Goal: Information Seeking & Learning: Learn about a topic

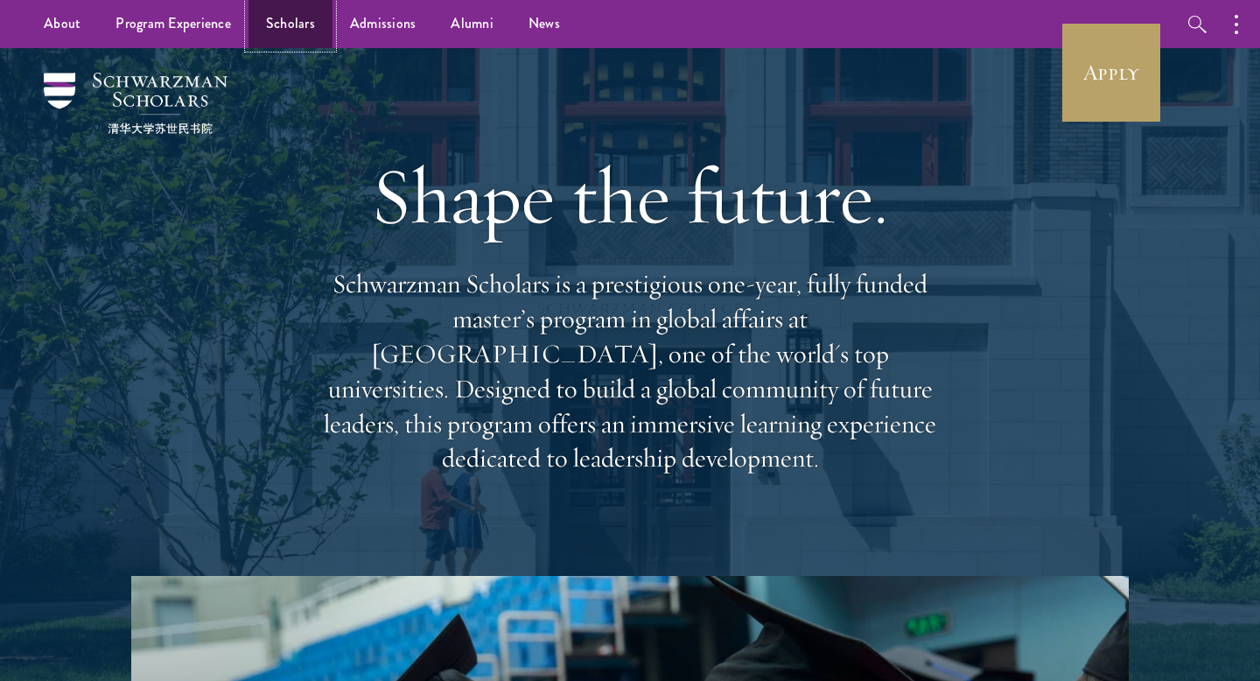
click at [291, 38] on link "Scholars" at bounding box center [291, 24] width 84 height 48
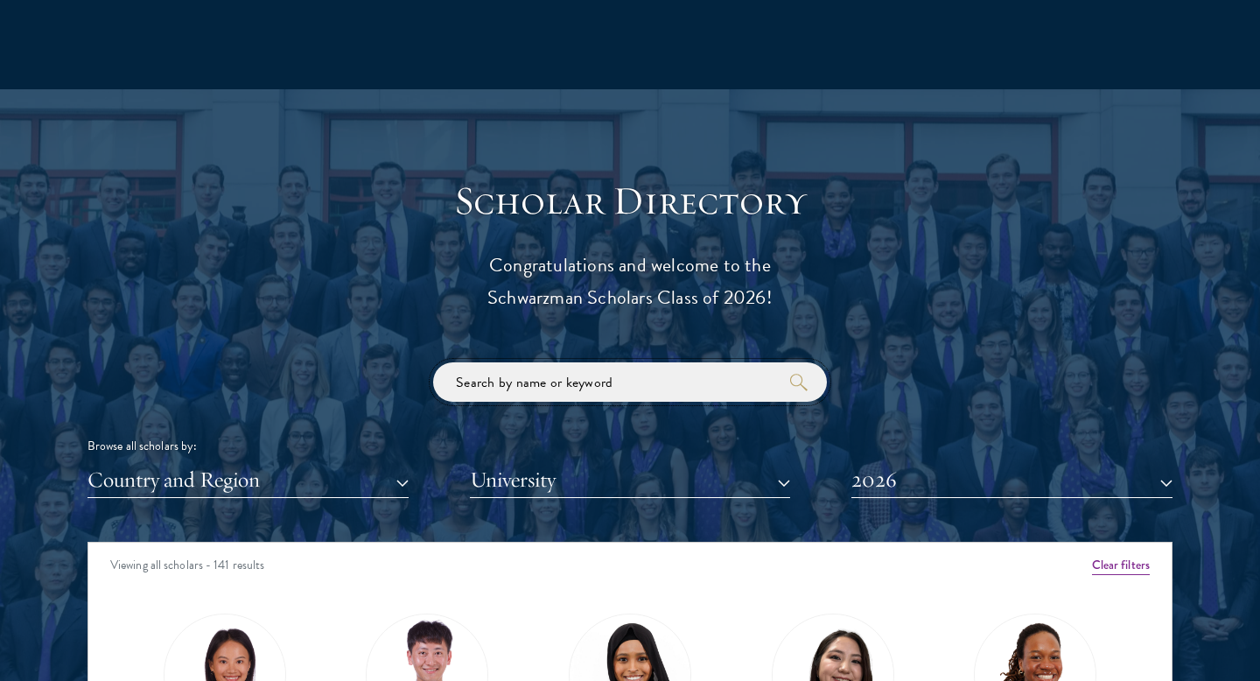
click at [573, 368] on input "search" at bounding box center [630, 381] width 394 height 39
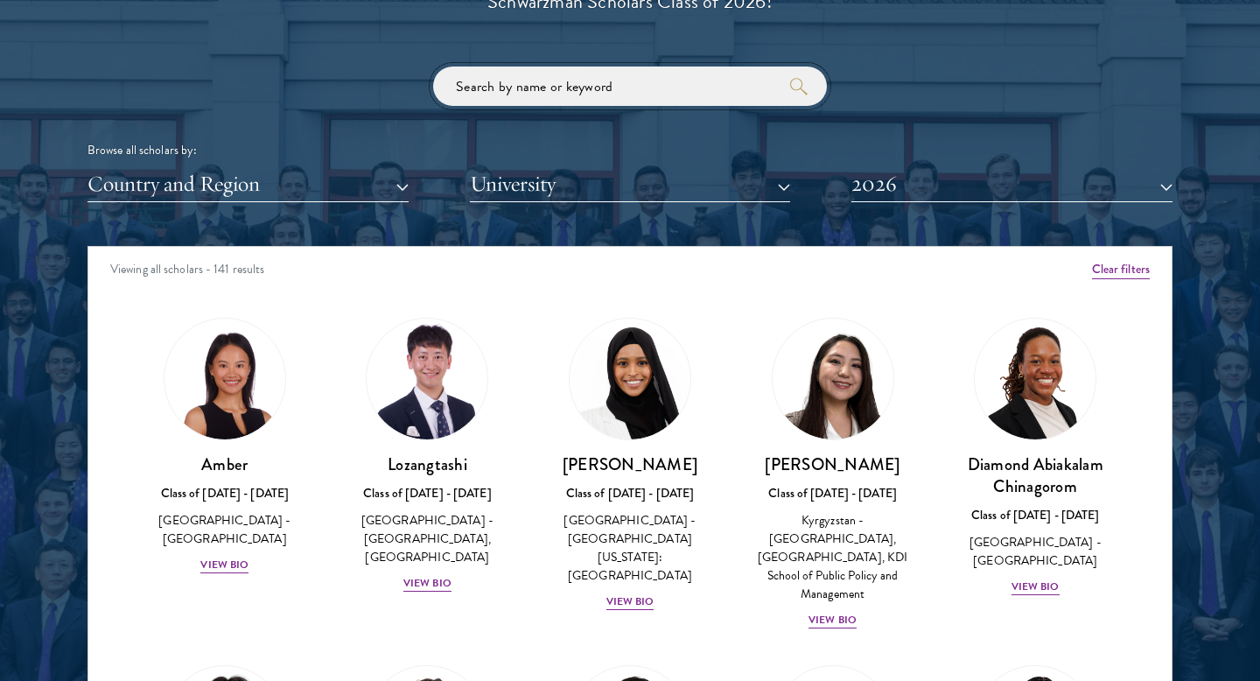
scroll to position [2092, 0]
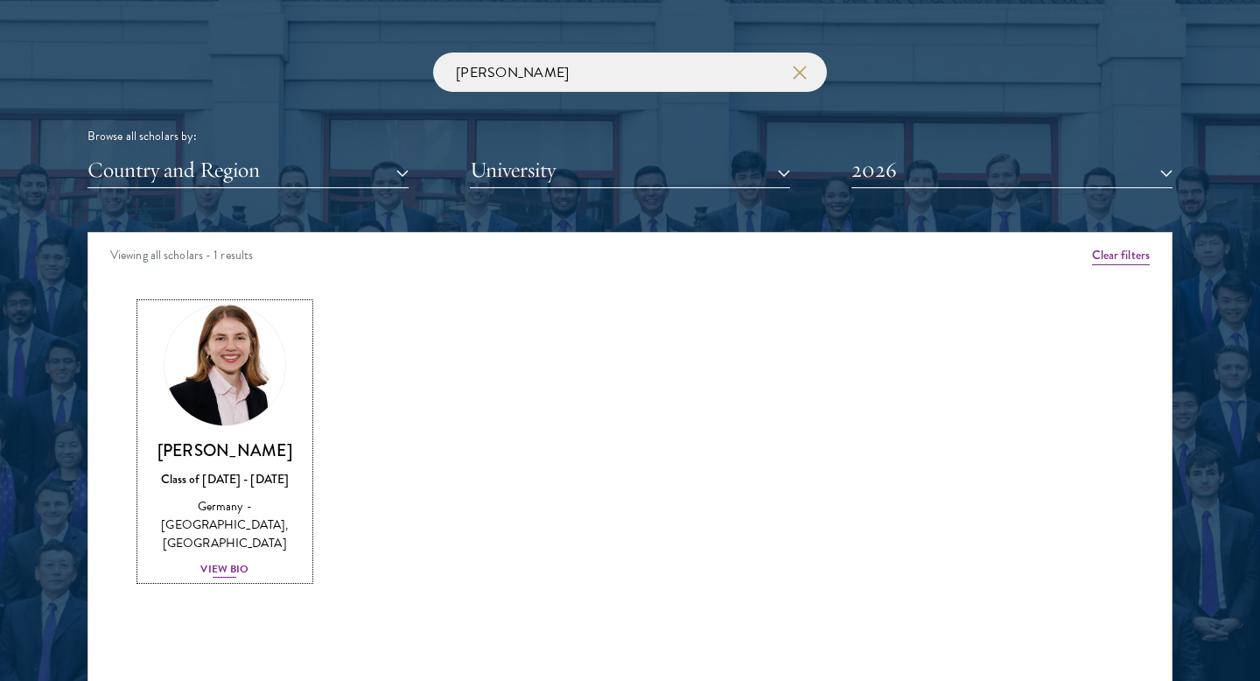
click at [185, 372] on img at bounding box center [224, 364] width 133 height 133
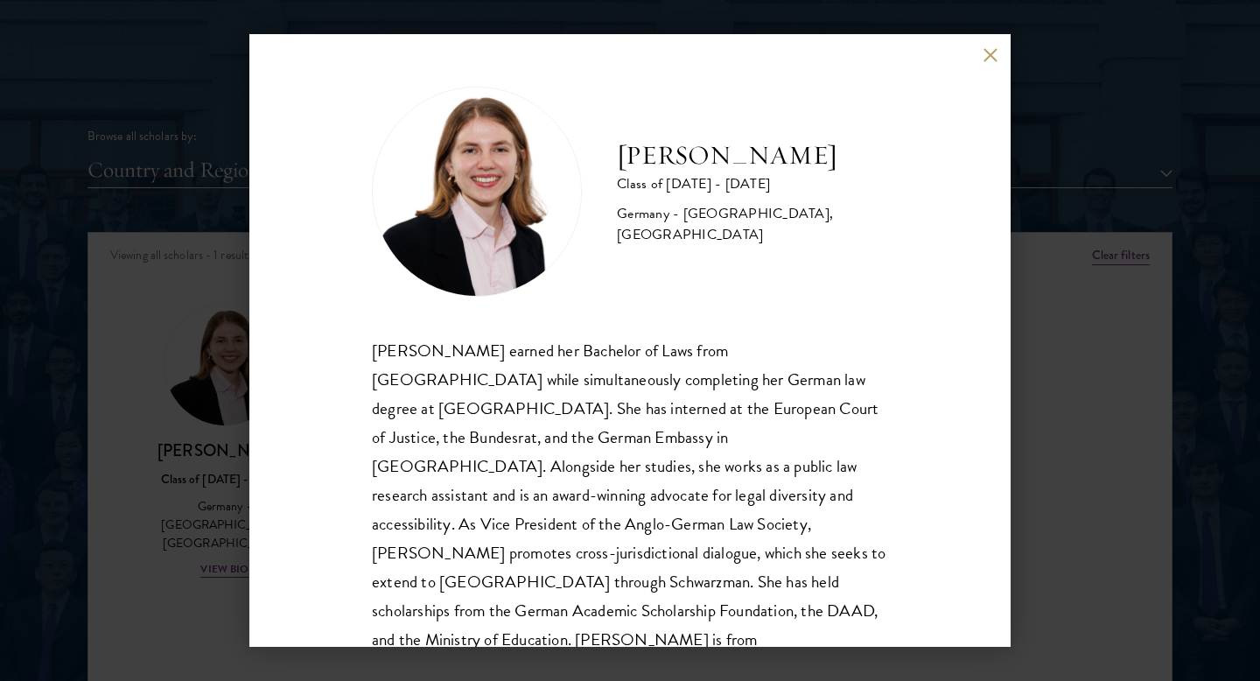
click at [124, 330] on div "Hannah Kuhn Class of 2025 - 2026 Germany - King's College London, Berlin Humbol…" at bounding box center [630, 340] width 1260 height 681
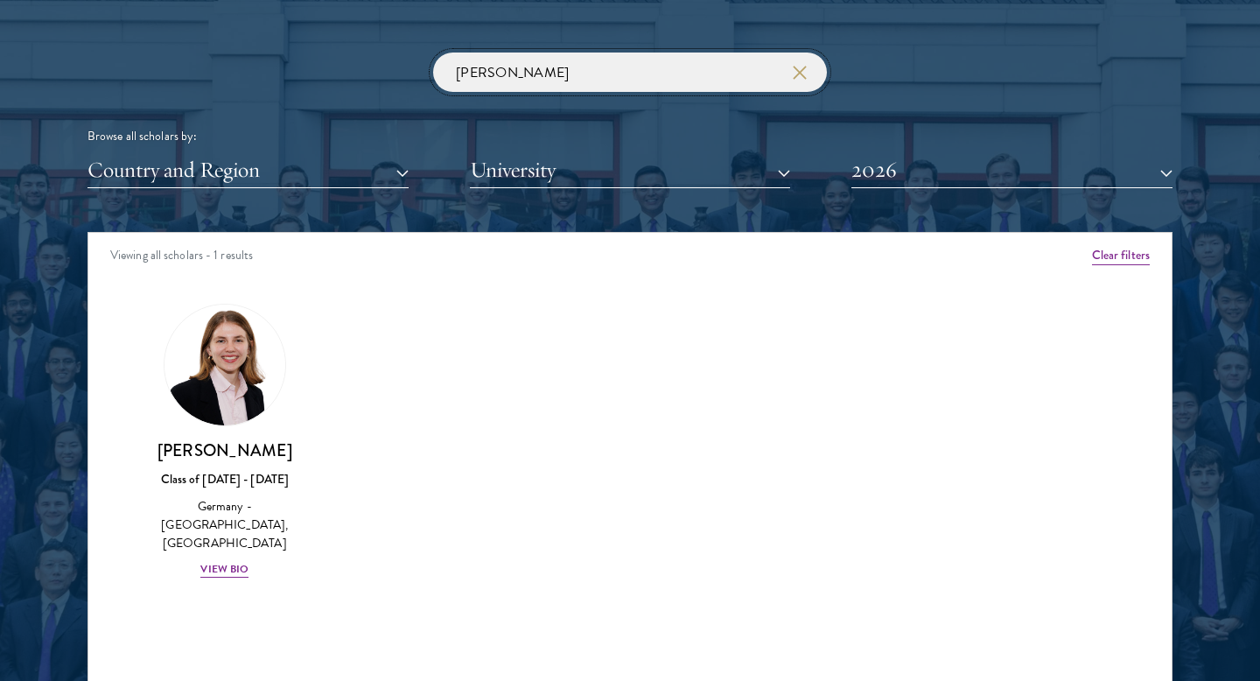
drag, startPoint x: 536, startPoint y: 71, endPoint x: 418, endPoint y: 67, distance: 117.3
click at [418, 67] on div "hannah Browse all scholars by: Country and Region All Countries and Regions Afg…" at bounding box center [630, 121] width 1085 height 136
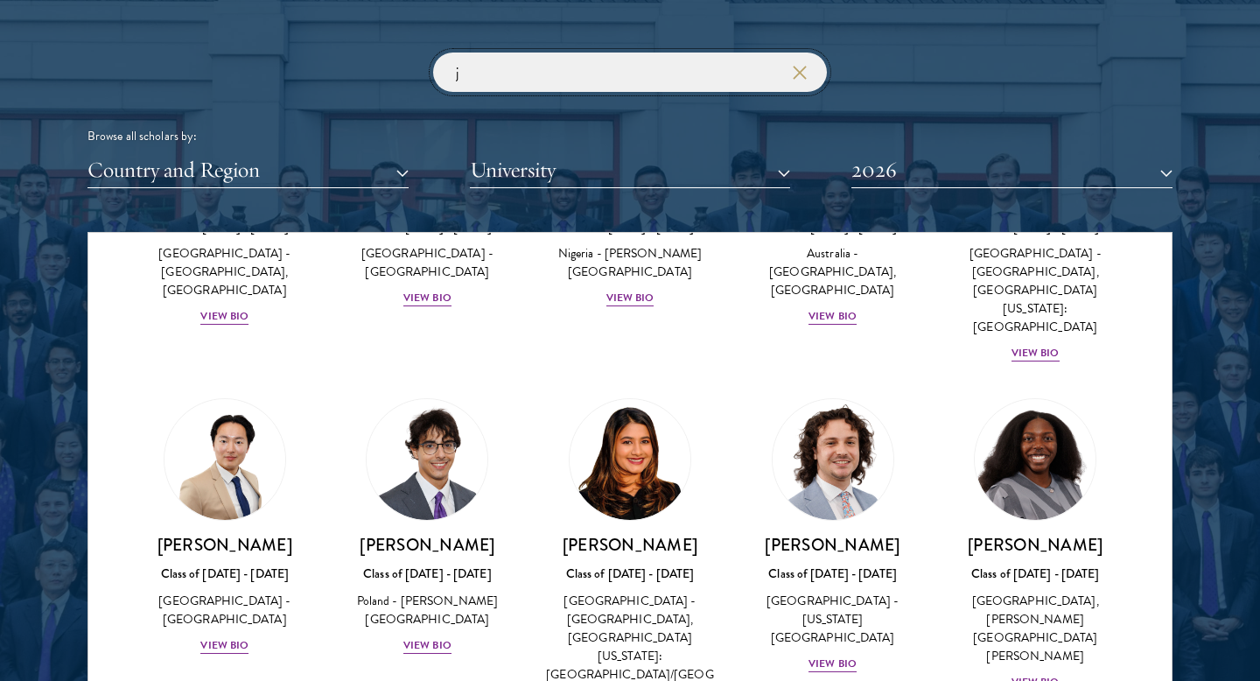
scroll to position [243, 0]
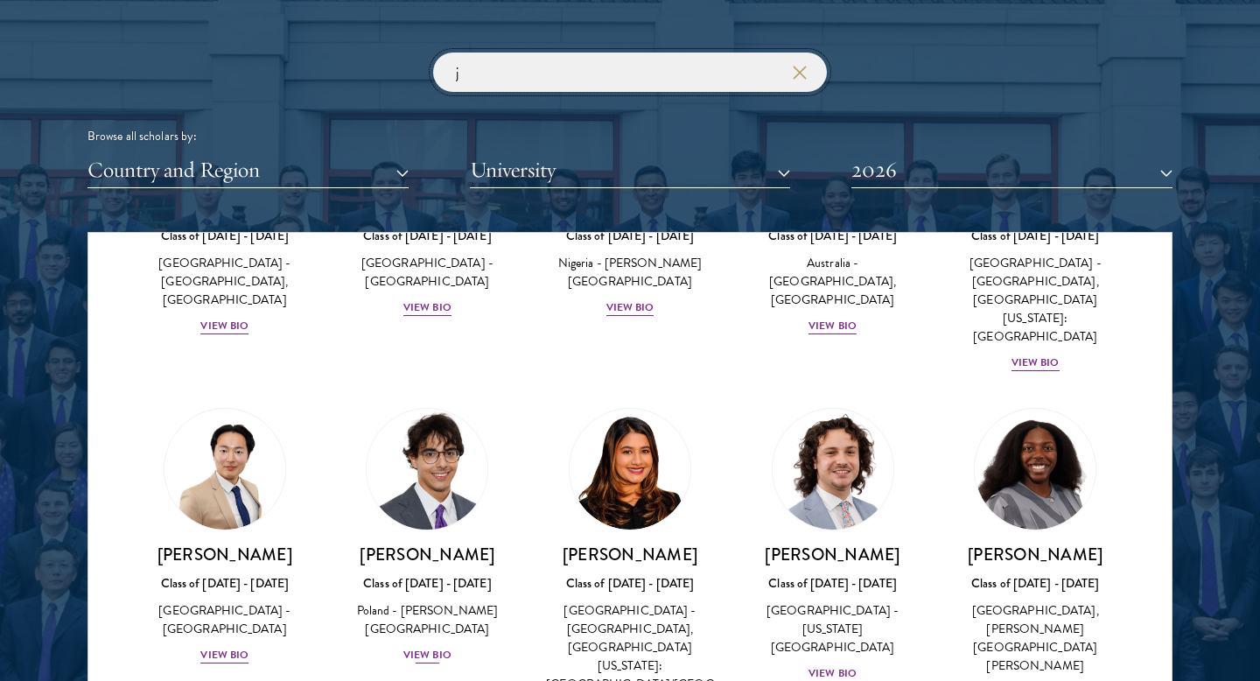
type input "j"
click at [447, 450] on img at bounding box center [427, 469] width 133 height 133
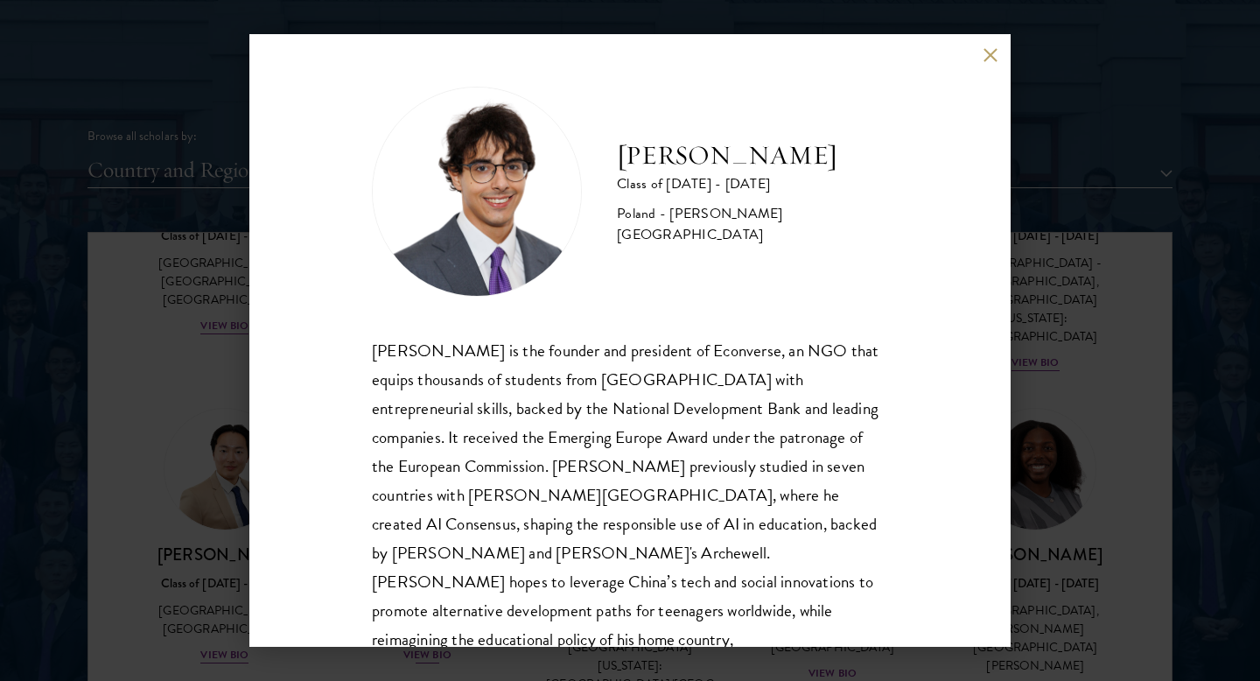
scroll to position [31, 0]
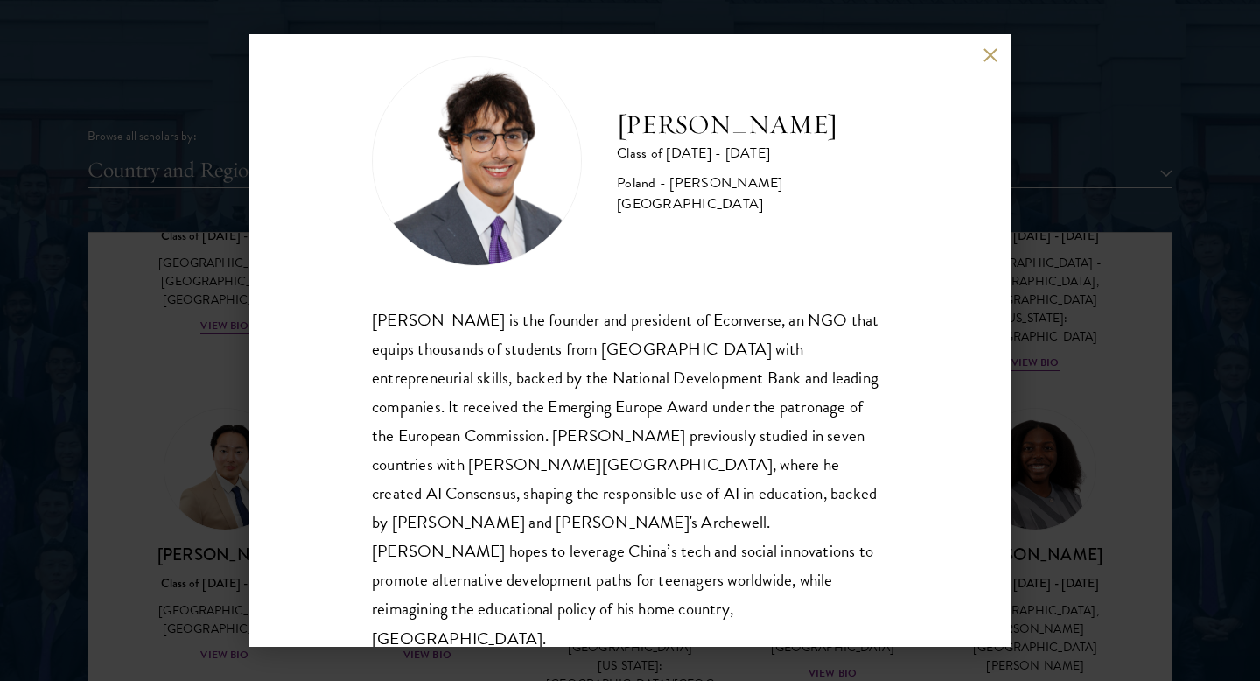
click at [1004, 51] on div "Jan Bartkowiak Class of 2025 - 2026 Poland - Minerva University Jan Bartkowiak …" at bounding box center [629, 340] width 761 height 613
click at [986, 59] on button at bounding box center [990, 54] width 15 height 15
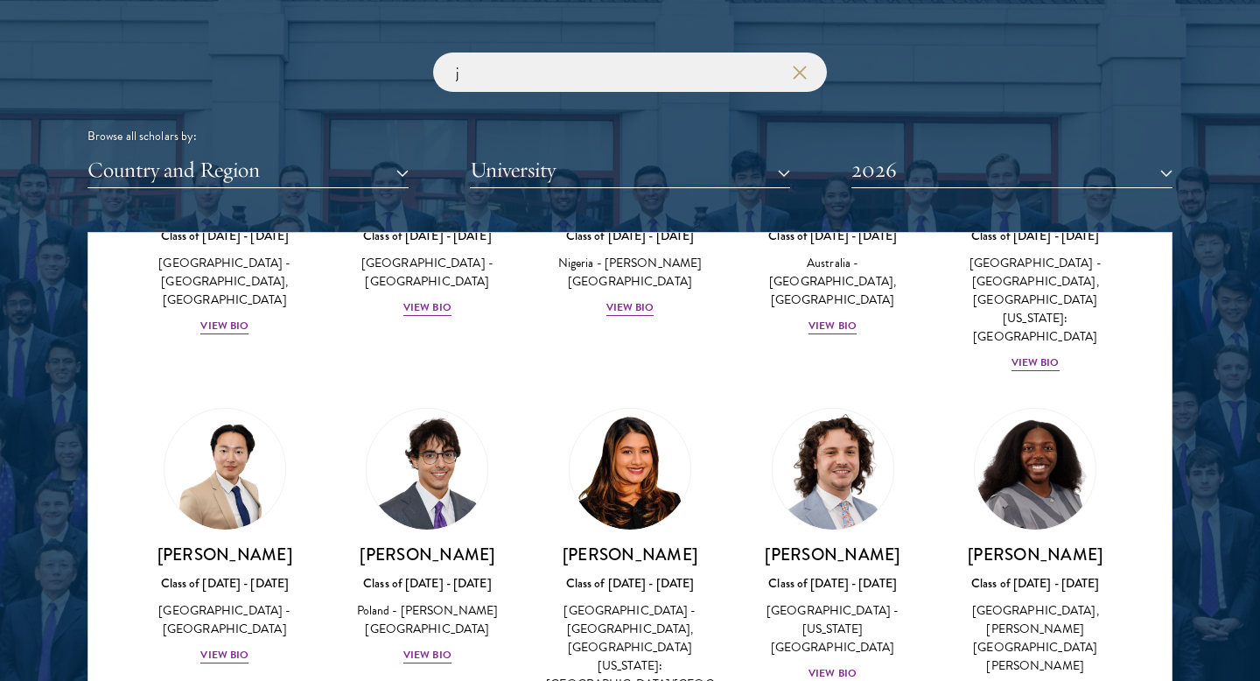
click at [732, 390] on div "Jordan Harb Class of 2025 - 2026 United States of America - Arizona State Unive…" at bounding box center [833, 545] width 203 height 311
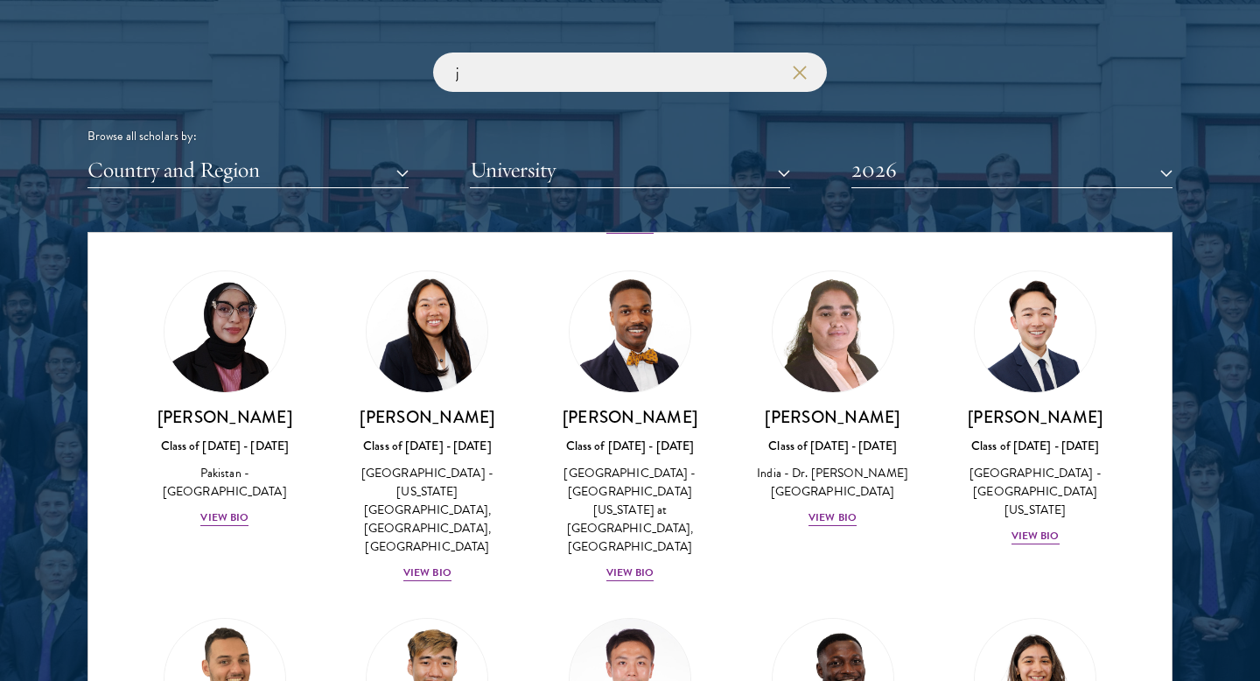
scroll to position [797, 0]
